Goal: Transaction & Acquisition: Purchase product/service

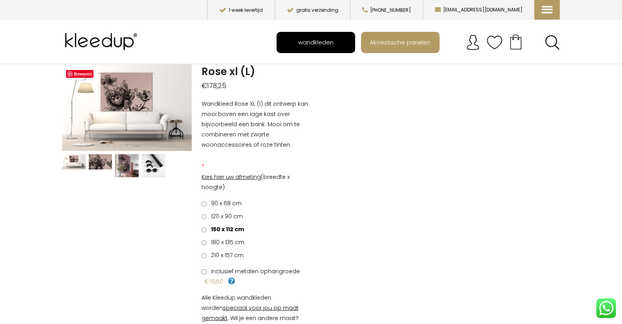
click at [319, 44] on span "wandkleden" at bounding box center [316, 42] width 44 height 15
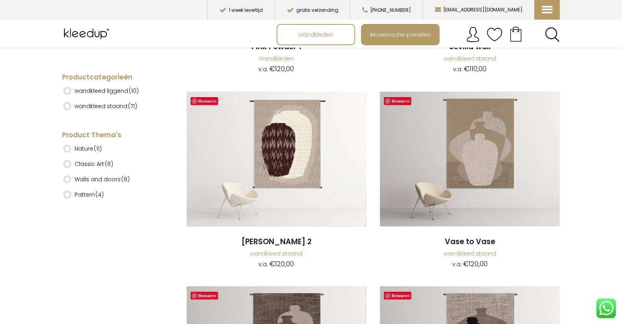
scroll to position [1967, 0]
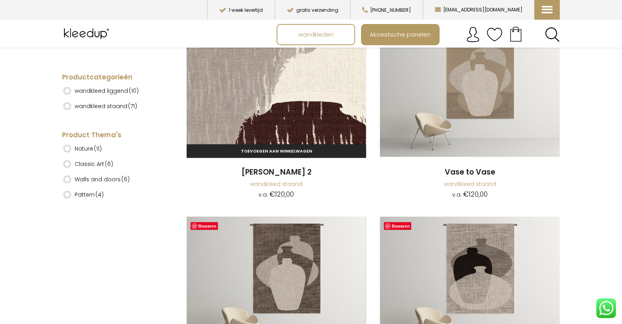
click at [287, 103] on img at bounding box center [277, 89] width 180 height 135
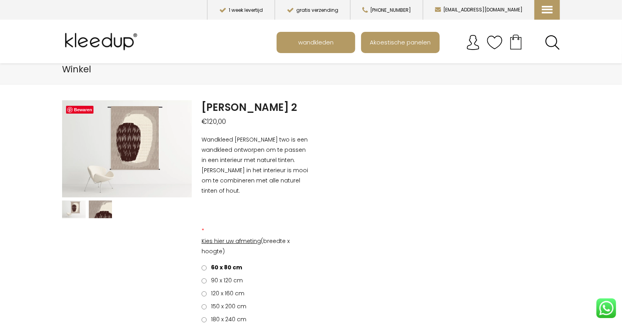
scroll to position [10, 0]
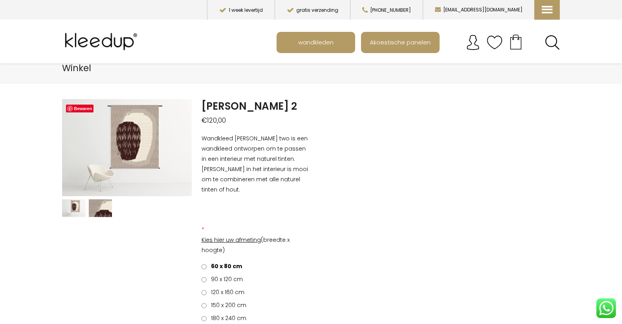
click at [207, 300] on label "150 x 200 cm" at bounding box center [224, 305] width 45 height 10
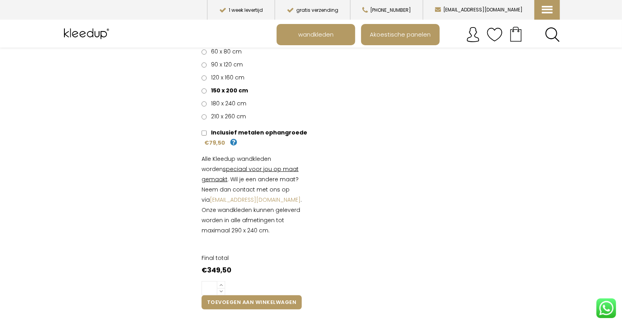
scroll to position [202, 0]
